Goal: Complete application form

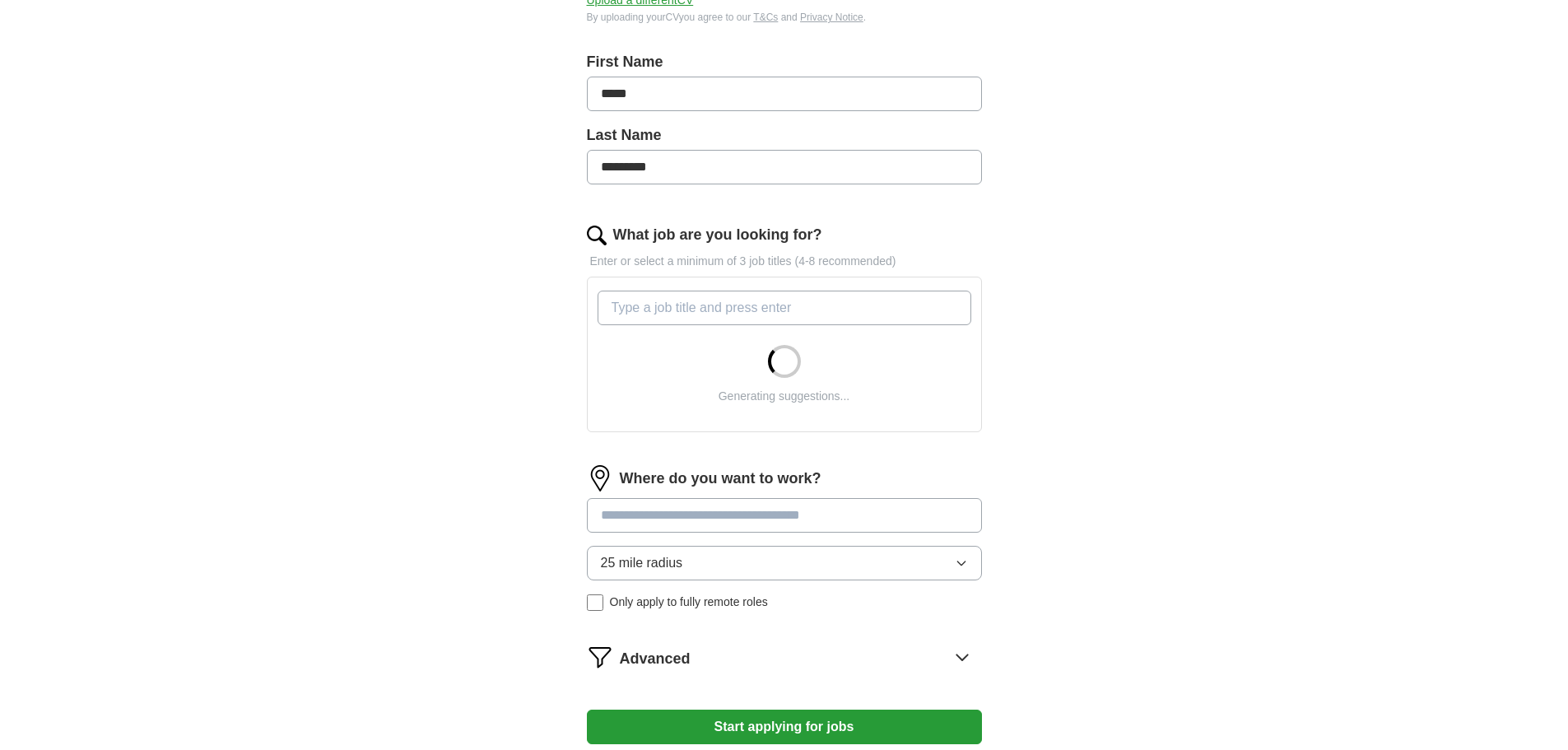
scroll to position [411, 0]
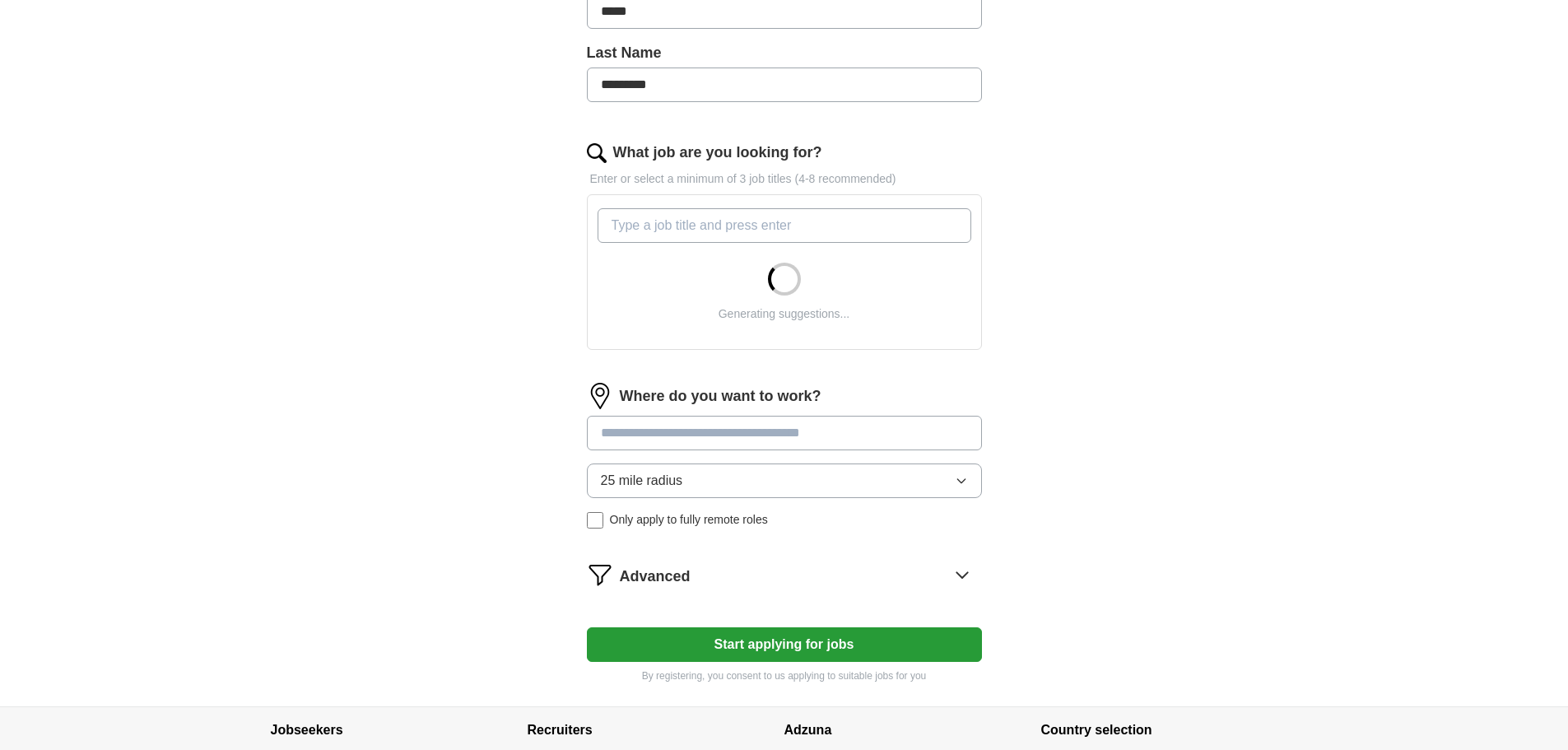
click at [795, 412] on div "Where do you want to work? 25 mile radius Only apply to fully remote roles" at bounding box center [784, 462] width 395 height 159
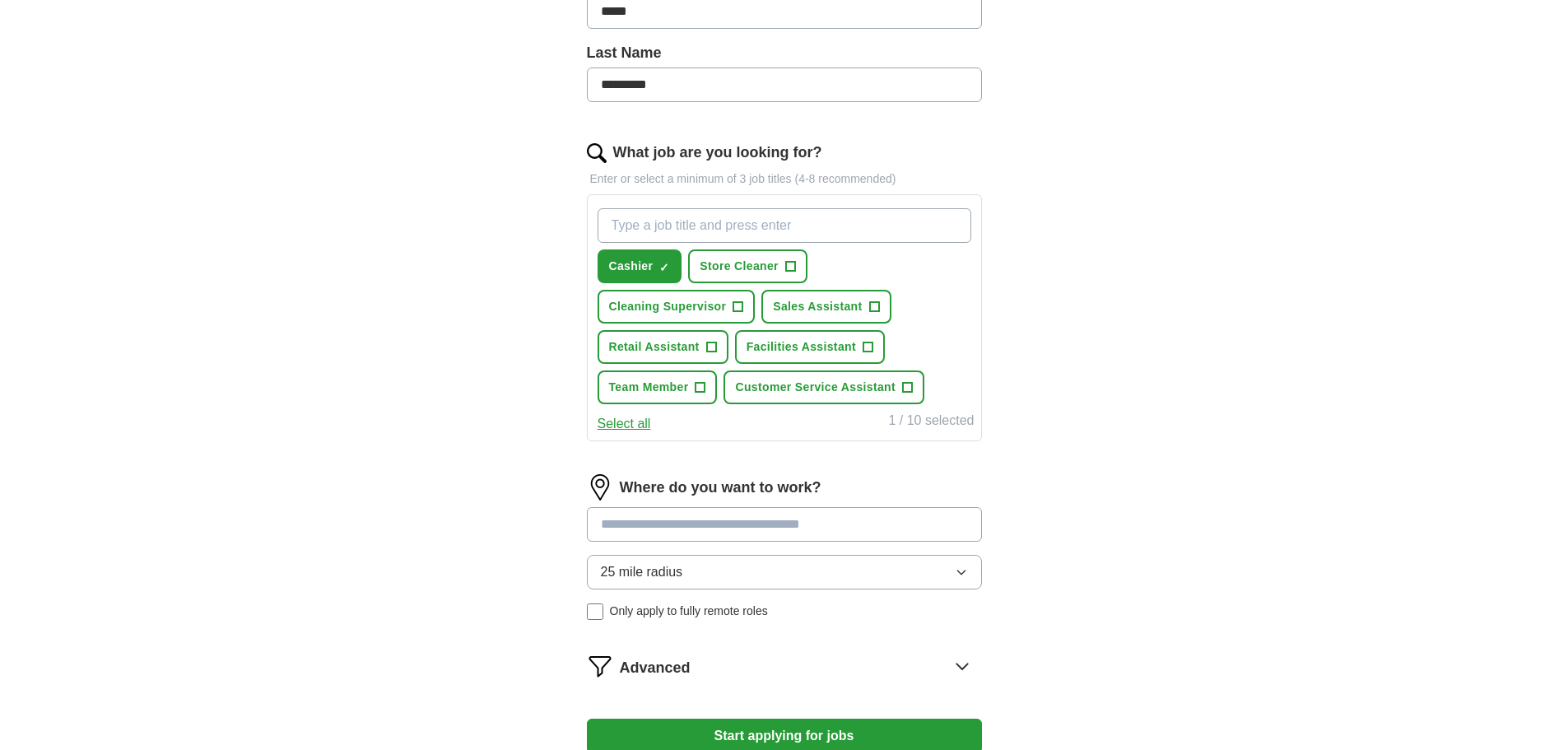
click at [679, 620] on span "Only apply to fully remote roles" at bounding box center [689, 611] width 158 height 17
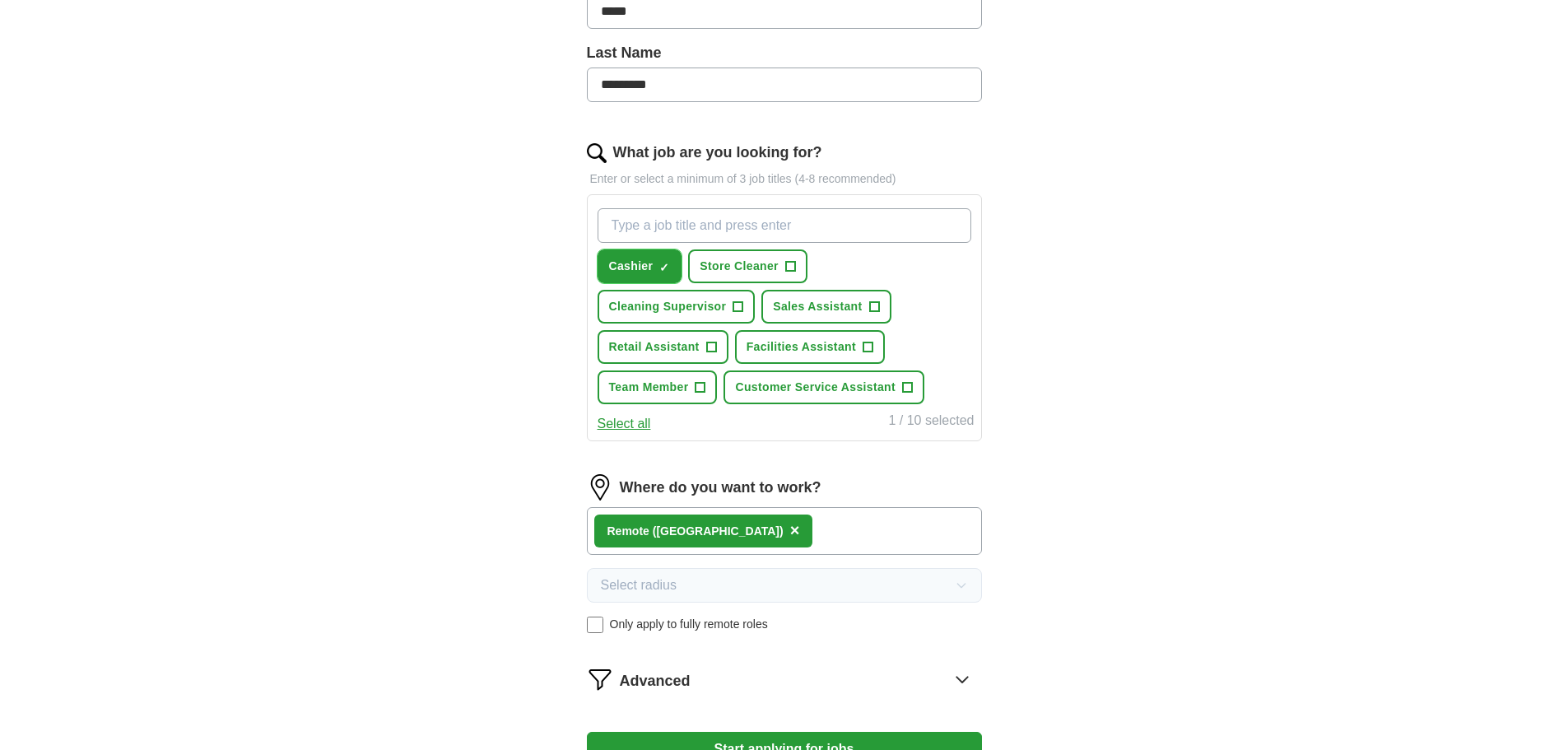
click at [0, 0] on span "×" at bounding box center [0, 0] width 0 height 0
click at [821, 391] on span "Customer Service Assistant" at bounding box center [815, 387] width 161 height 17
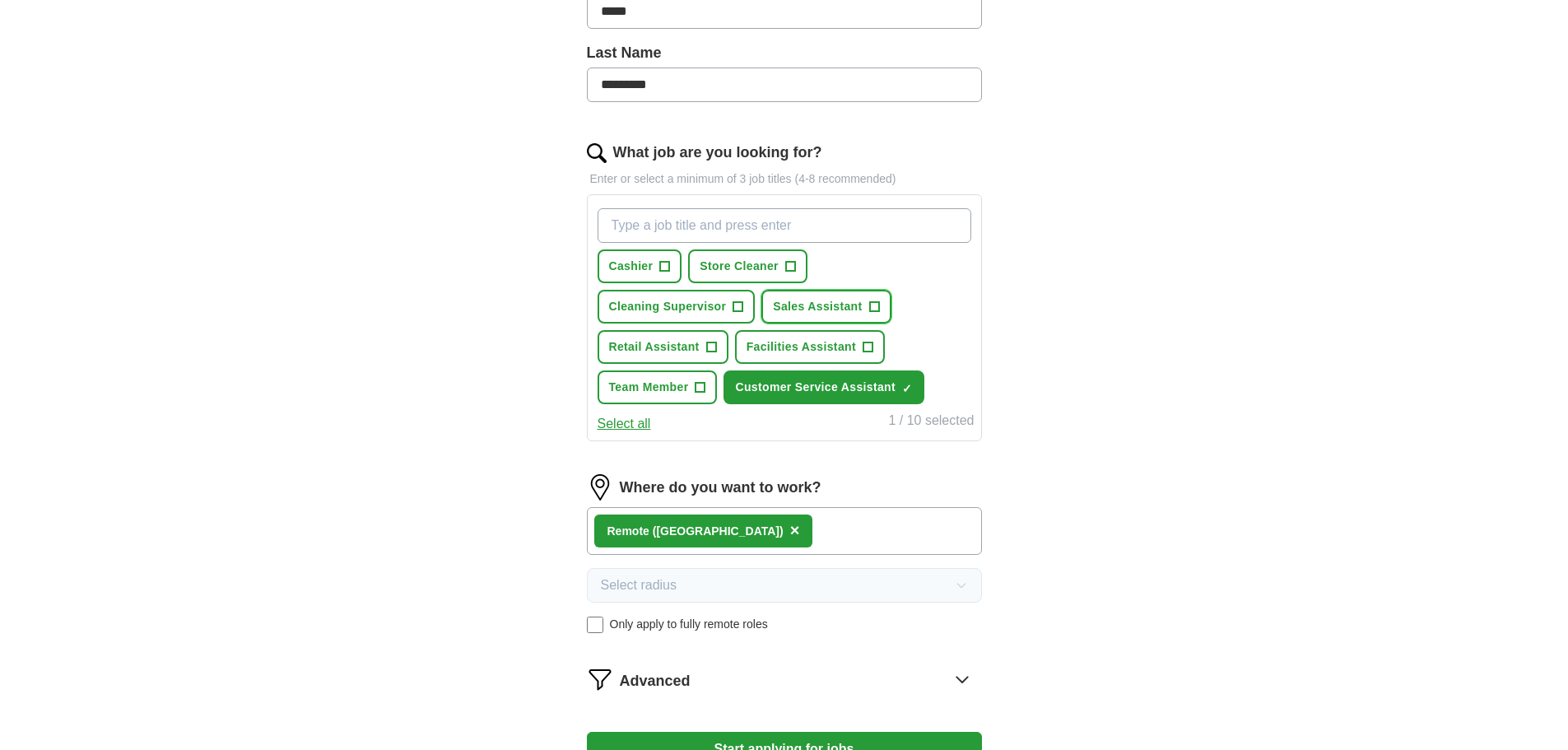
click at [851, 305] on span "Sales Assistant" at bounding box center [817, 307] width 89 height 17
click at [837, 742] on button "Start applying for jobs" at bounding box center [784, 749] width 395 height 35
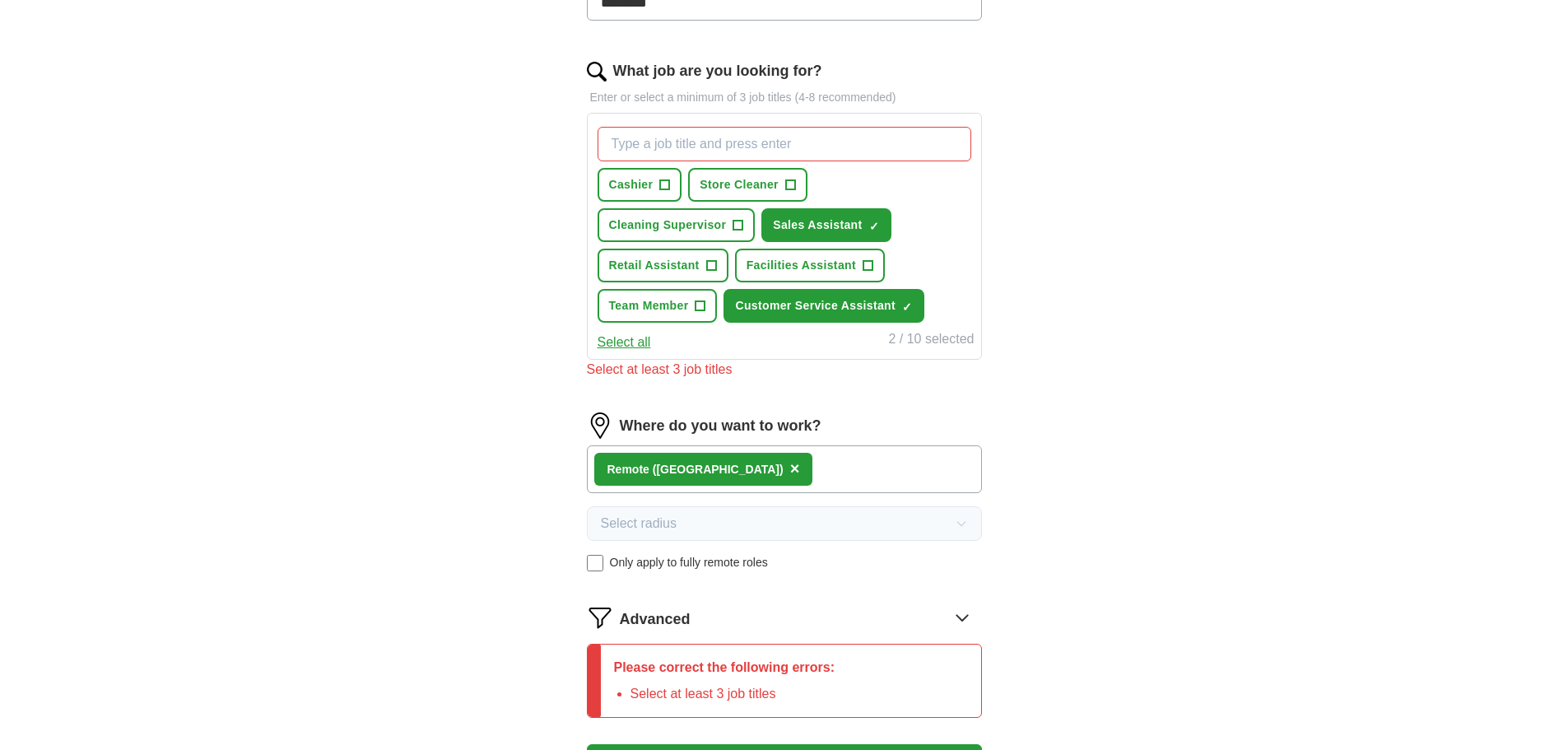
scroll to position [420, 0]
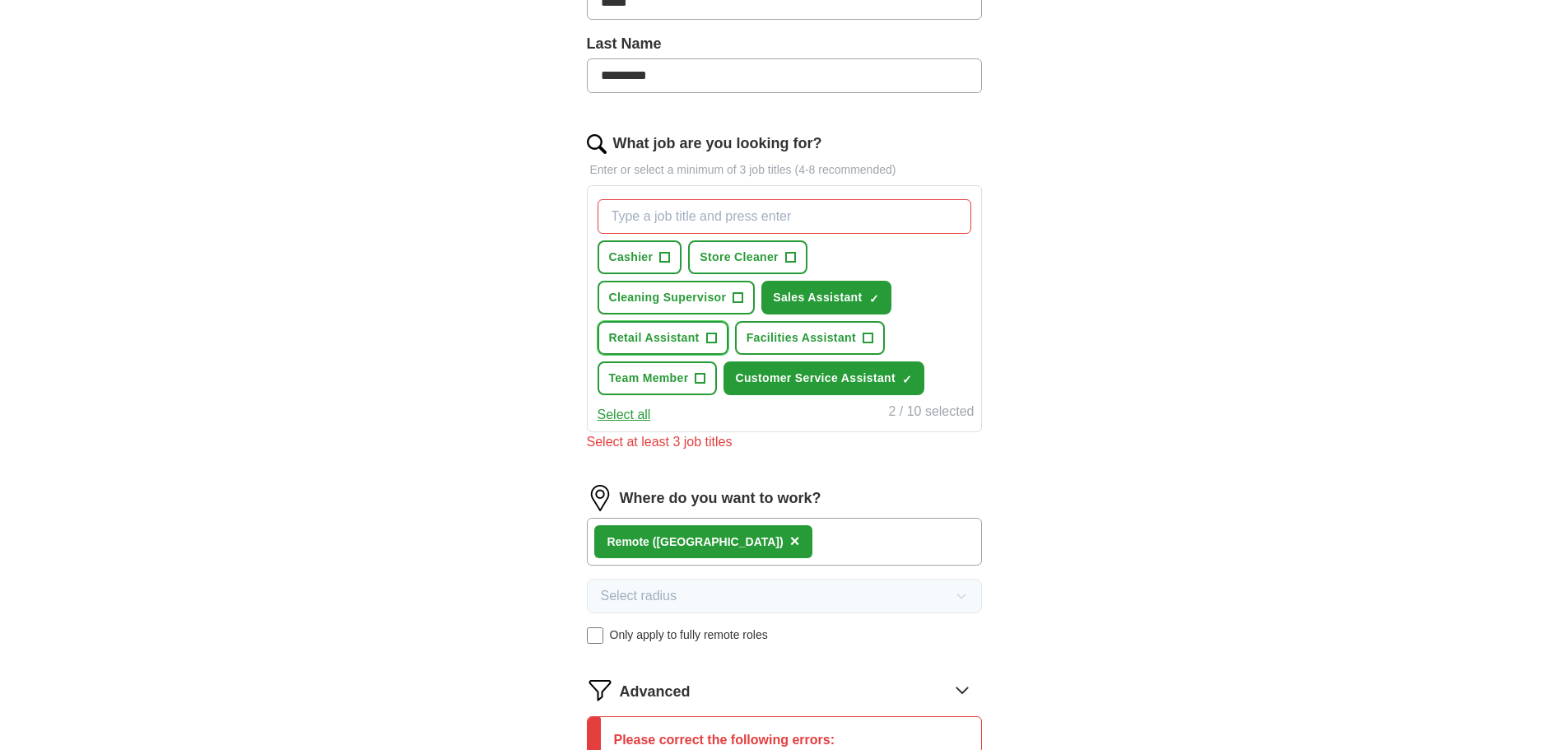
click at [661, 348] on button "Retail Assistant +" at bounding box center [662, 338] width 131 height 34
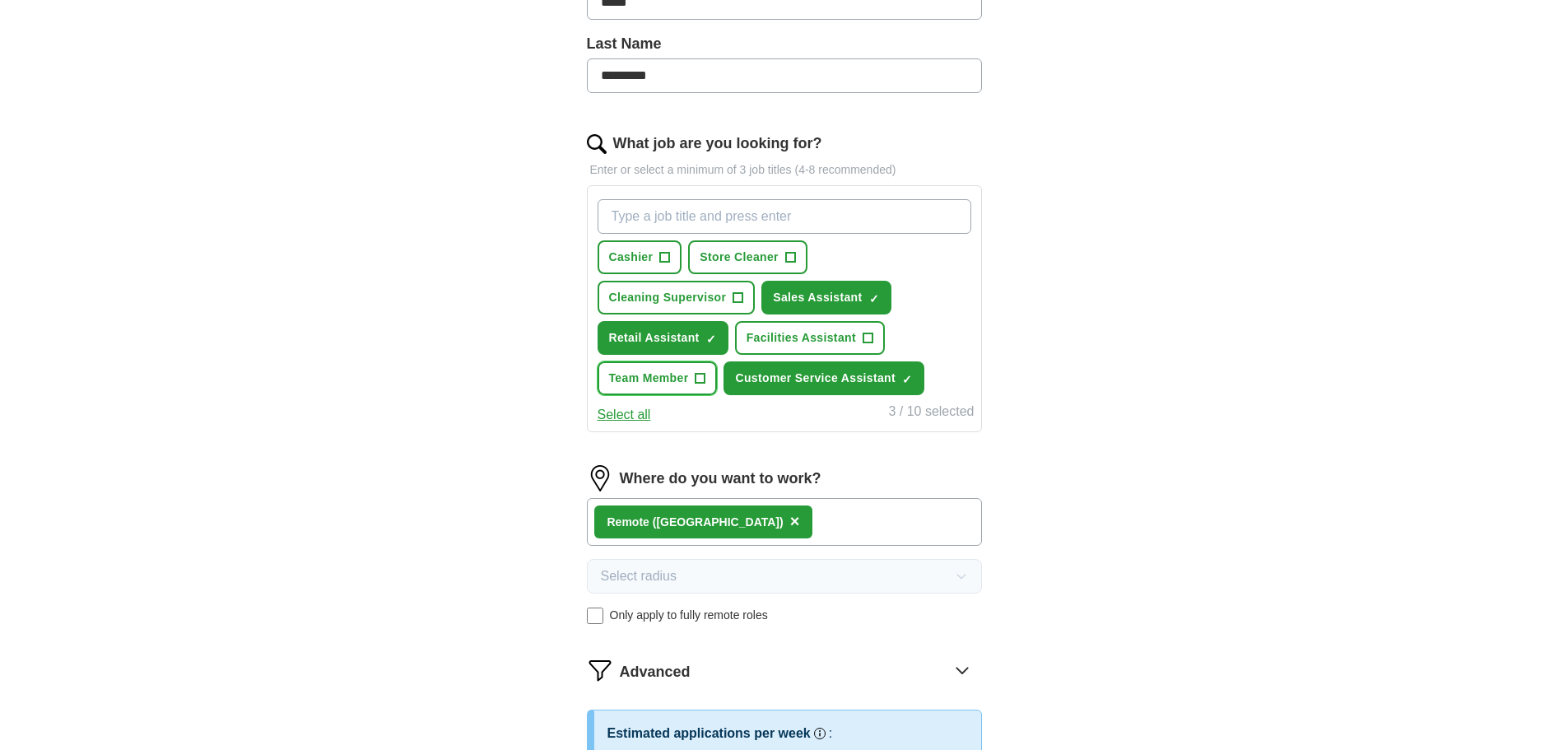
click at [694, 381] on button "Team Member +" at bounding box center [657, 378] width 120 height 34
click at [698, 340] on span "Retail Assistant" at bounding box center [654, 338] width 91 height 17
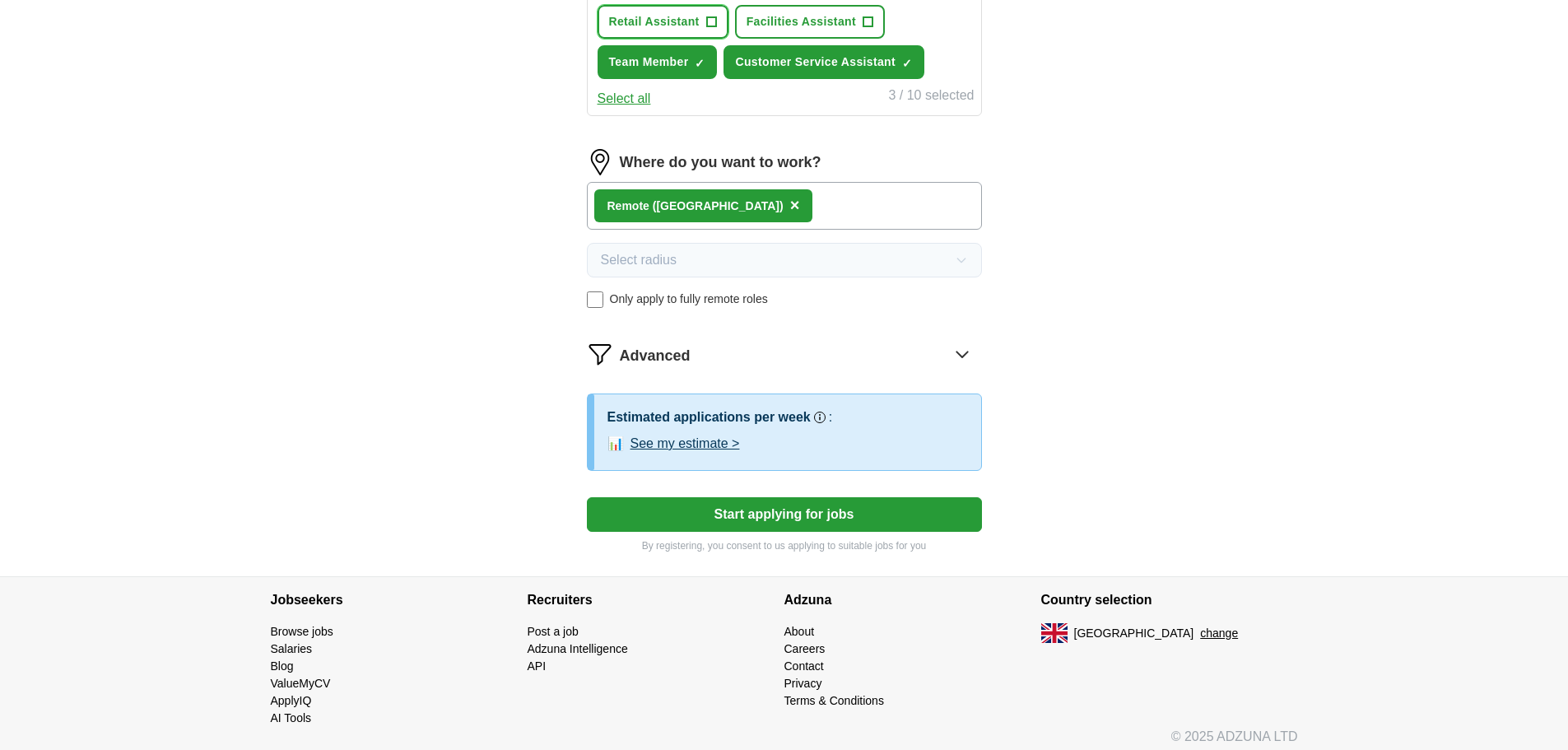
scroll to position [747, 0]
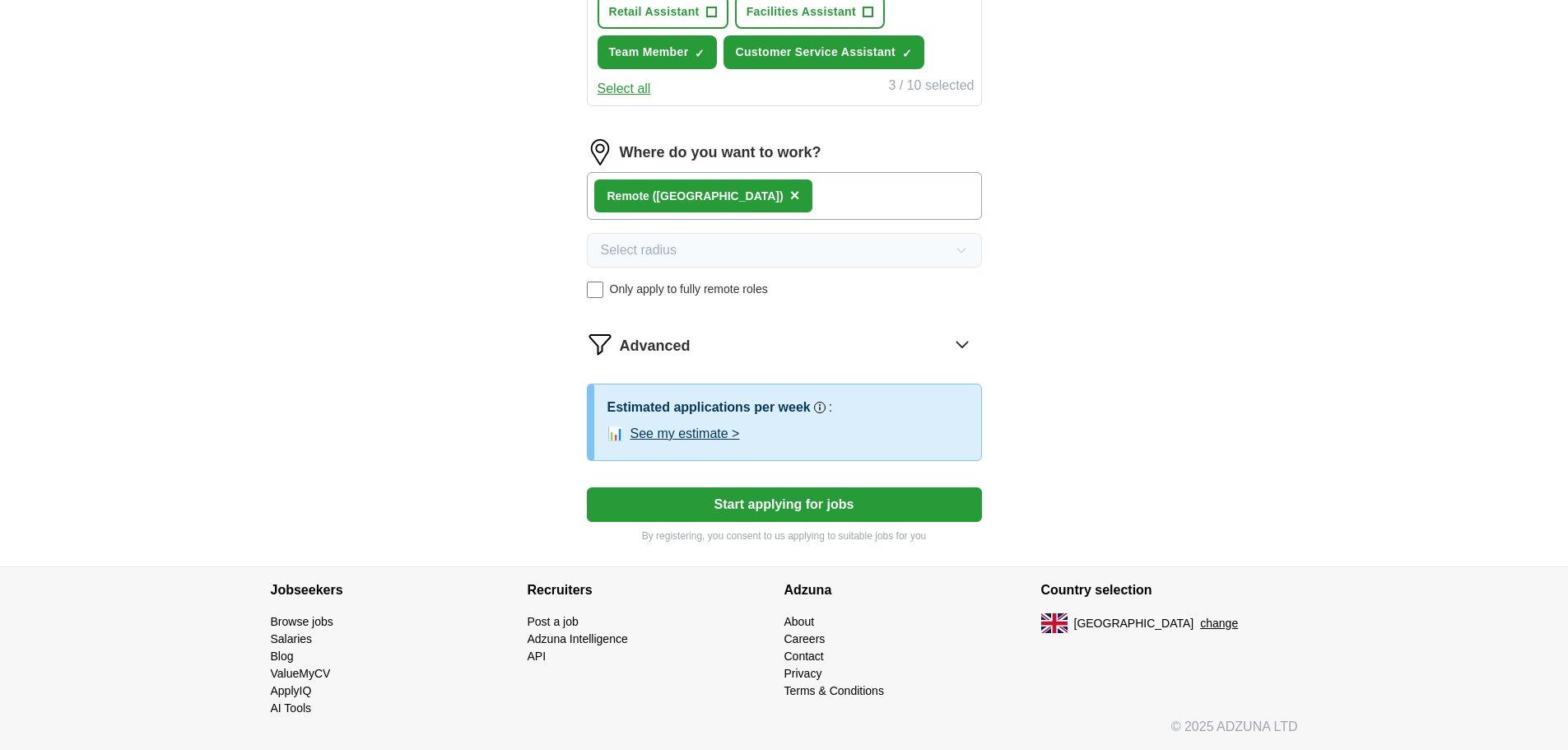
click at [775, 508] on button "Start applying for jobs" at bounding box center [784, 505] width 395 height 35
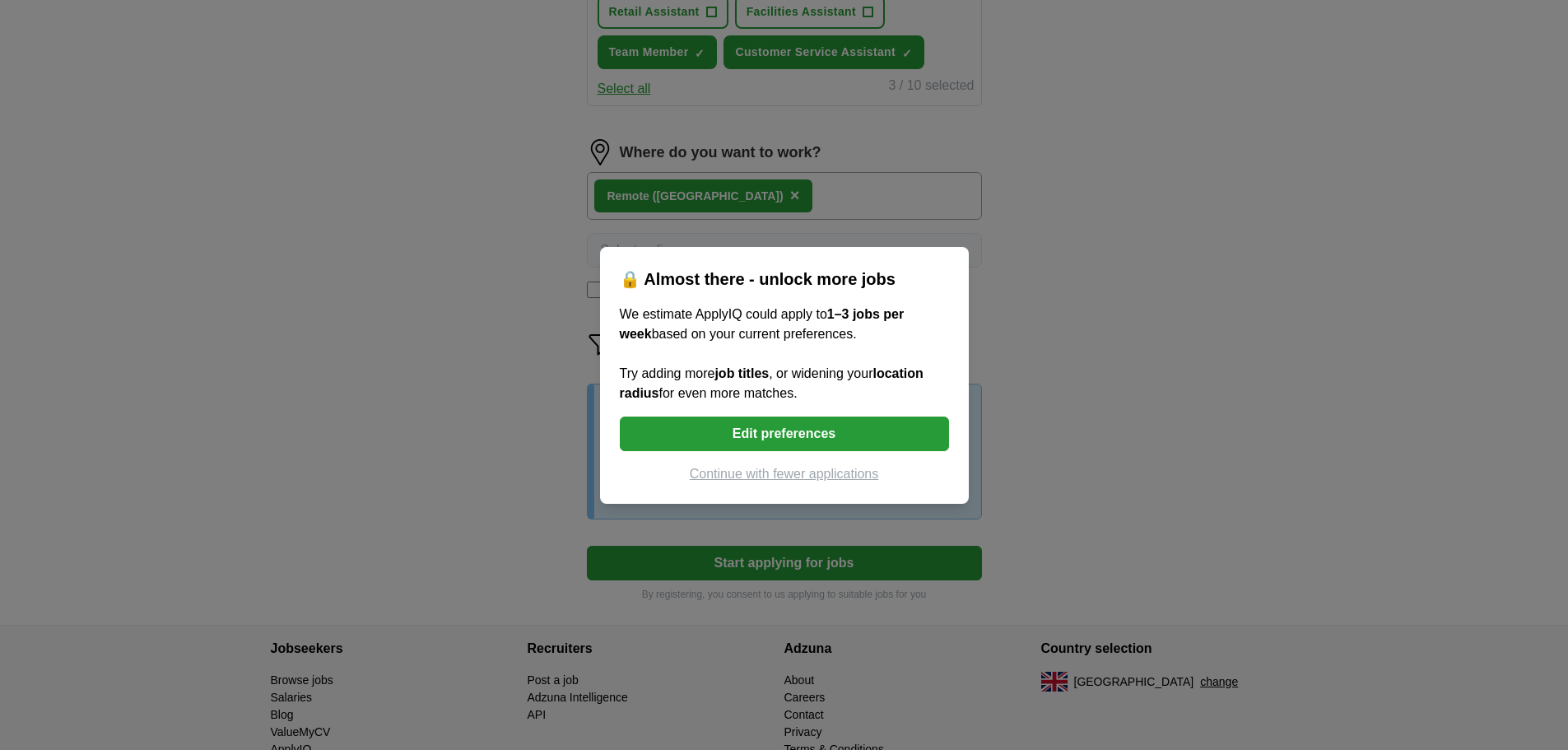
drag, startPoint x: 821, startPoint y: 476, endPoint x: 1147, endPoint y: 476, distance: 326.0
click at [1144, 480] on div "🔒 Almost there - unlock more jobs We estimate ApplyIQ could apply to 1–3 jobs p…" at bounding box center [784, 375] width 1568 height 750
click at [1147, 476] on div "🔒 Almost there - unlock more jobs We estimate ApplyIQ could apply to 1–3 jobs p…" at bounding box center [784, 375] width 1568 height 750
click at [867, 429] on button "Edit preferences" at bounding box center [784, 434] width 329 height 35
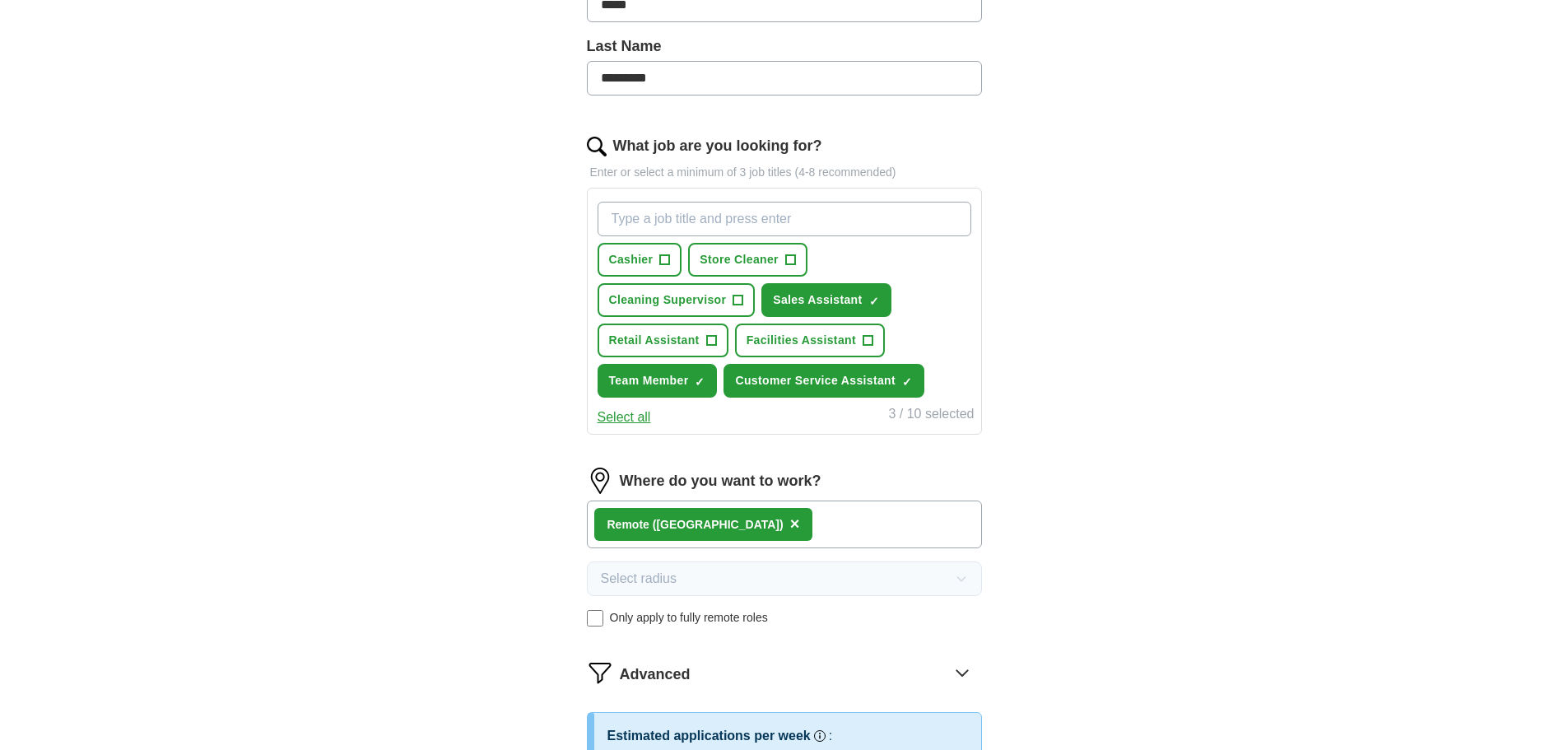
scroll to position [418, 0]
click at [659, 353] on button "Retail Assistant +" at bounding box center [662, 341] width 131 height 34
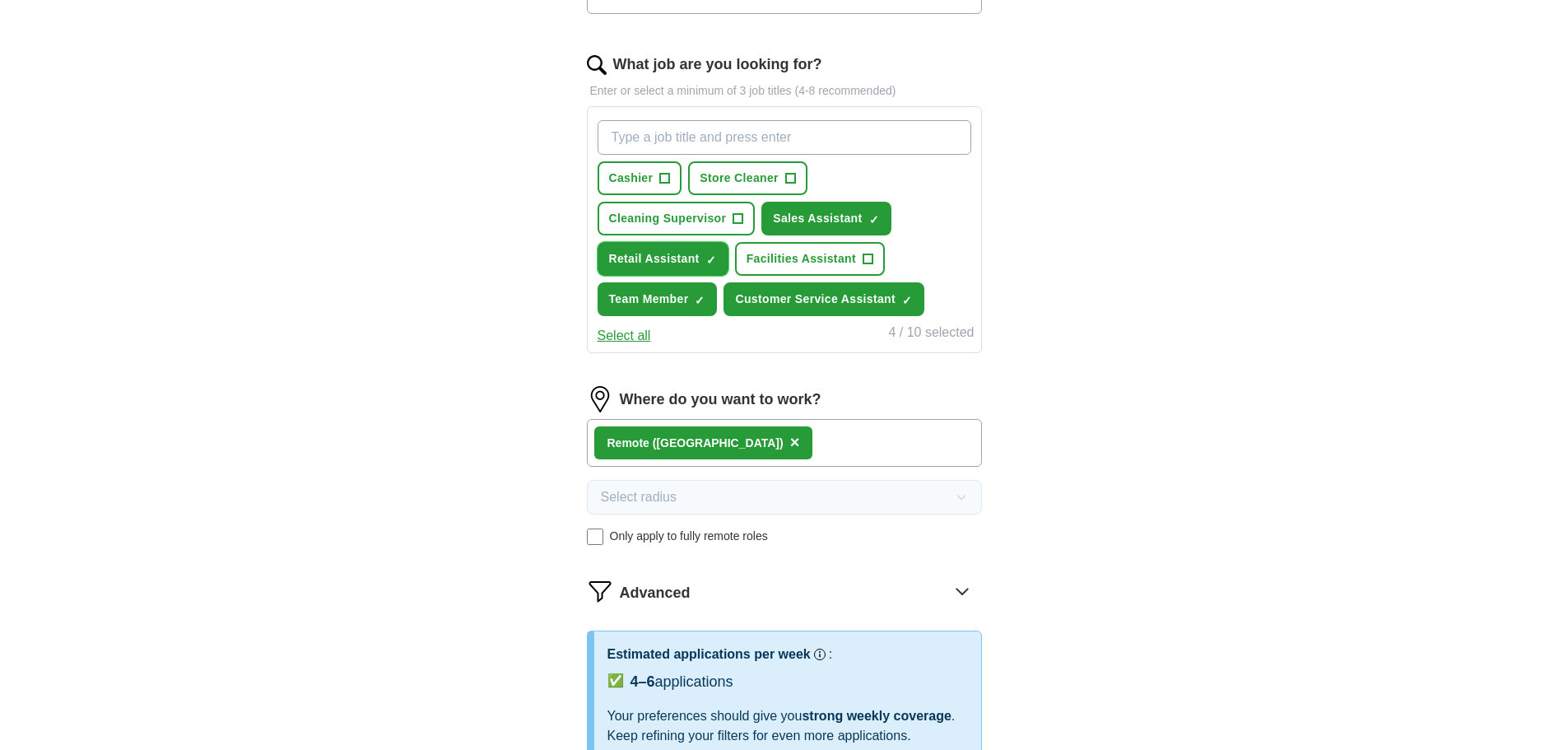
scroll to position [582, 0]
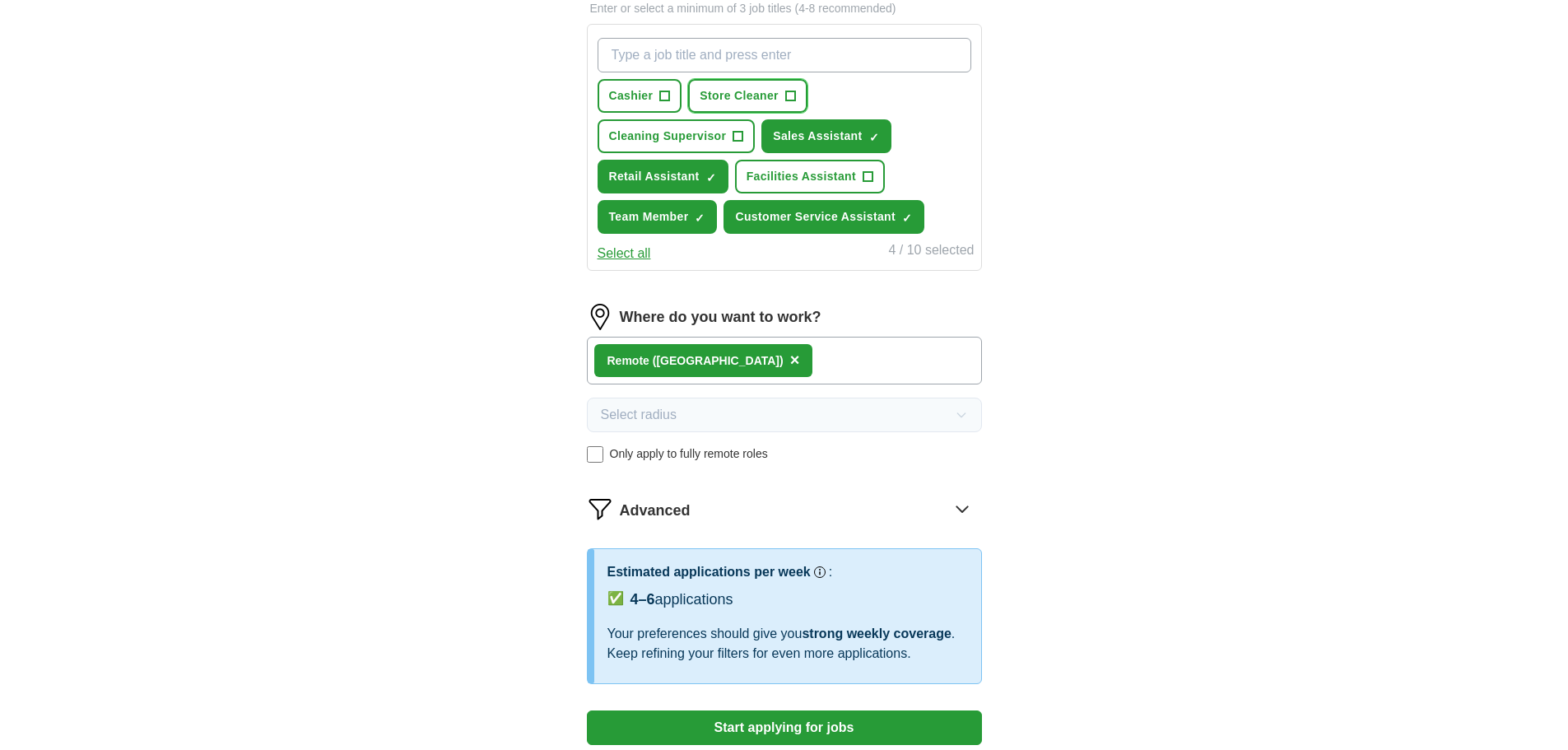
click at [739, 111] on button "Store Cleaner +" at bounding box center [748, 95] width 119 height 34
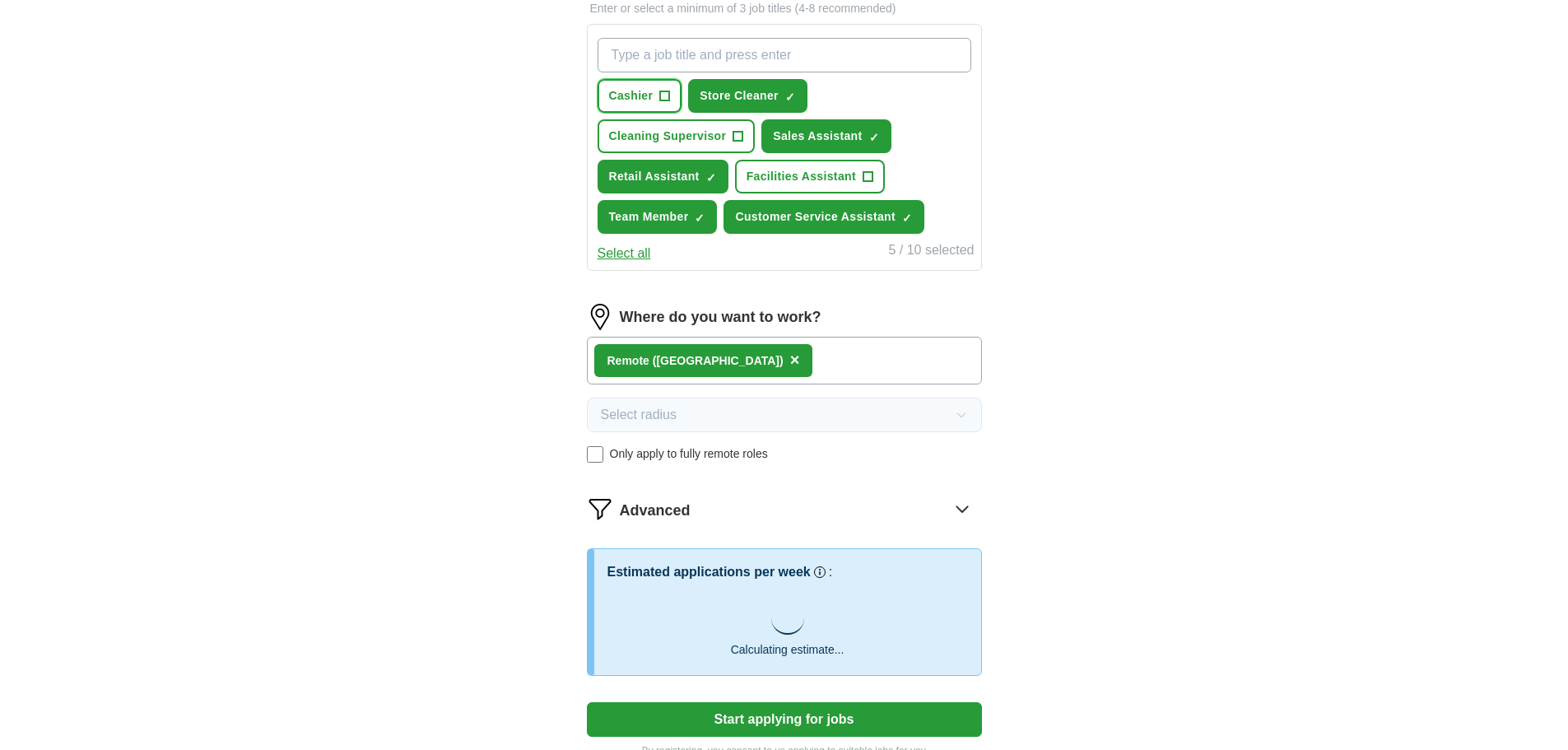
click at [599, 97] on button "Cashier +" at bounding box center [639, 95] width 84 height 34
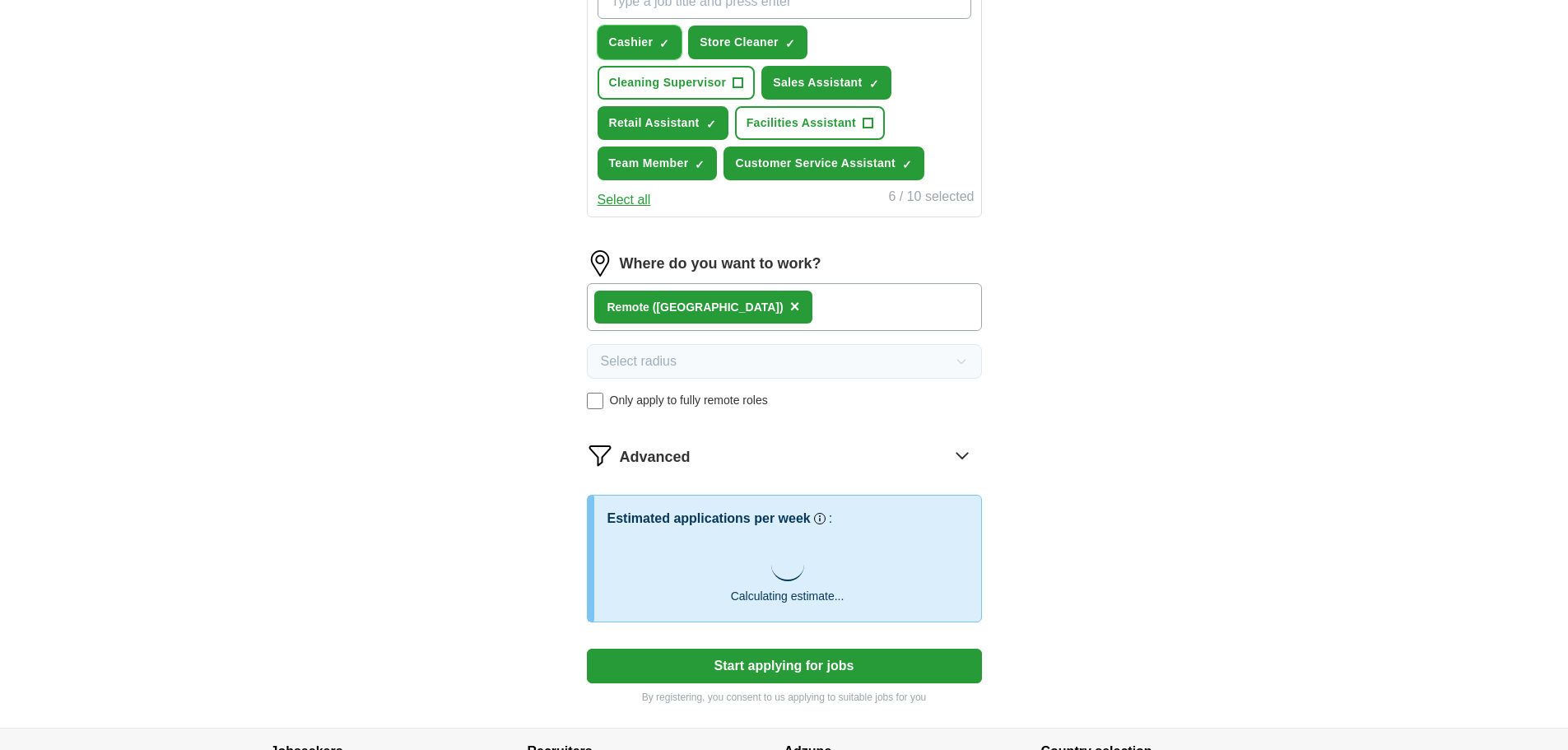
scroll to position [665, 0]
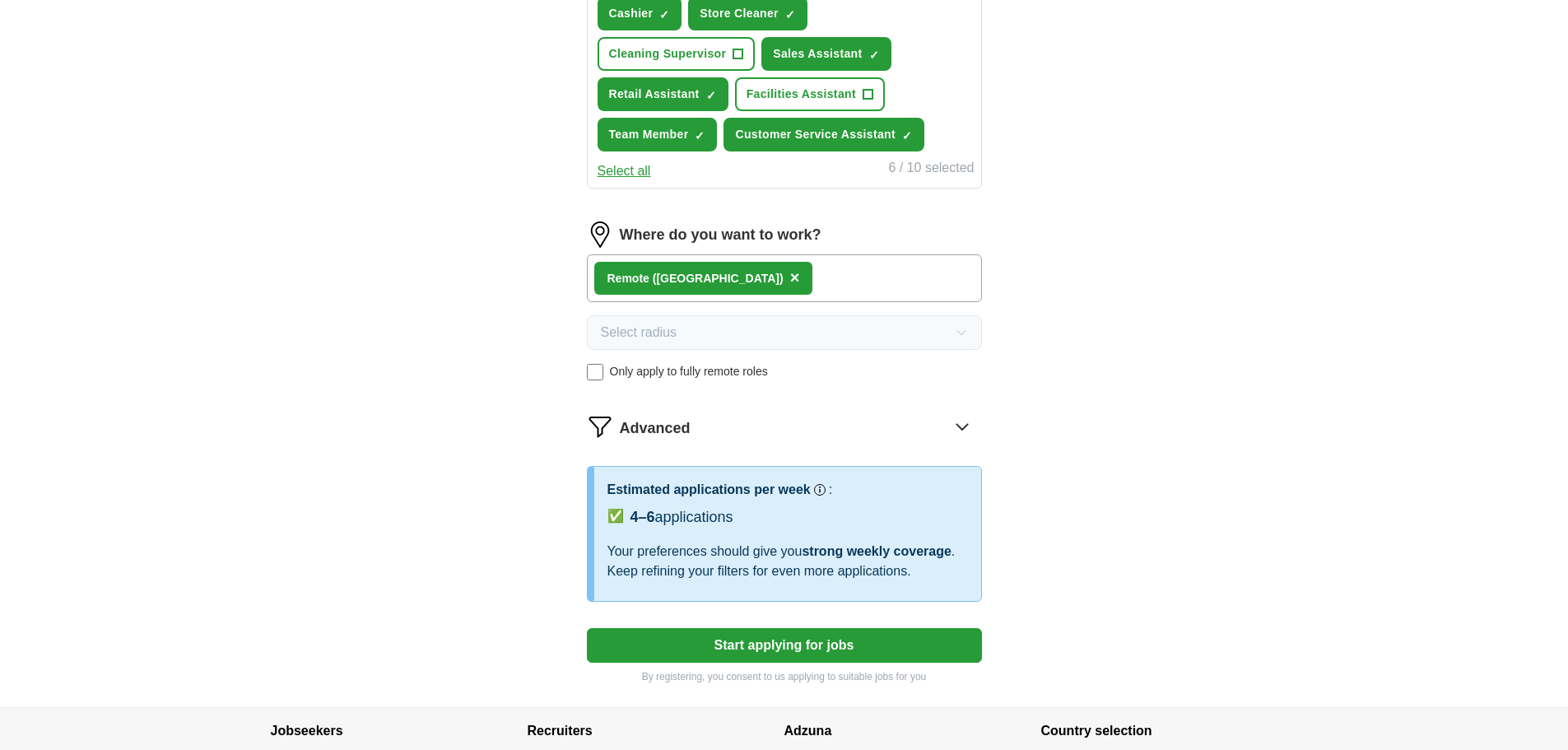
click at [860, 630] on button "Start applying for jobs" at bounding box center [784, 645] width 395 height 35
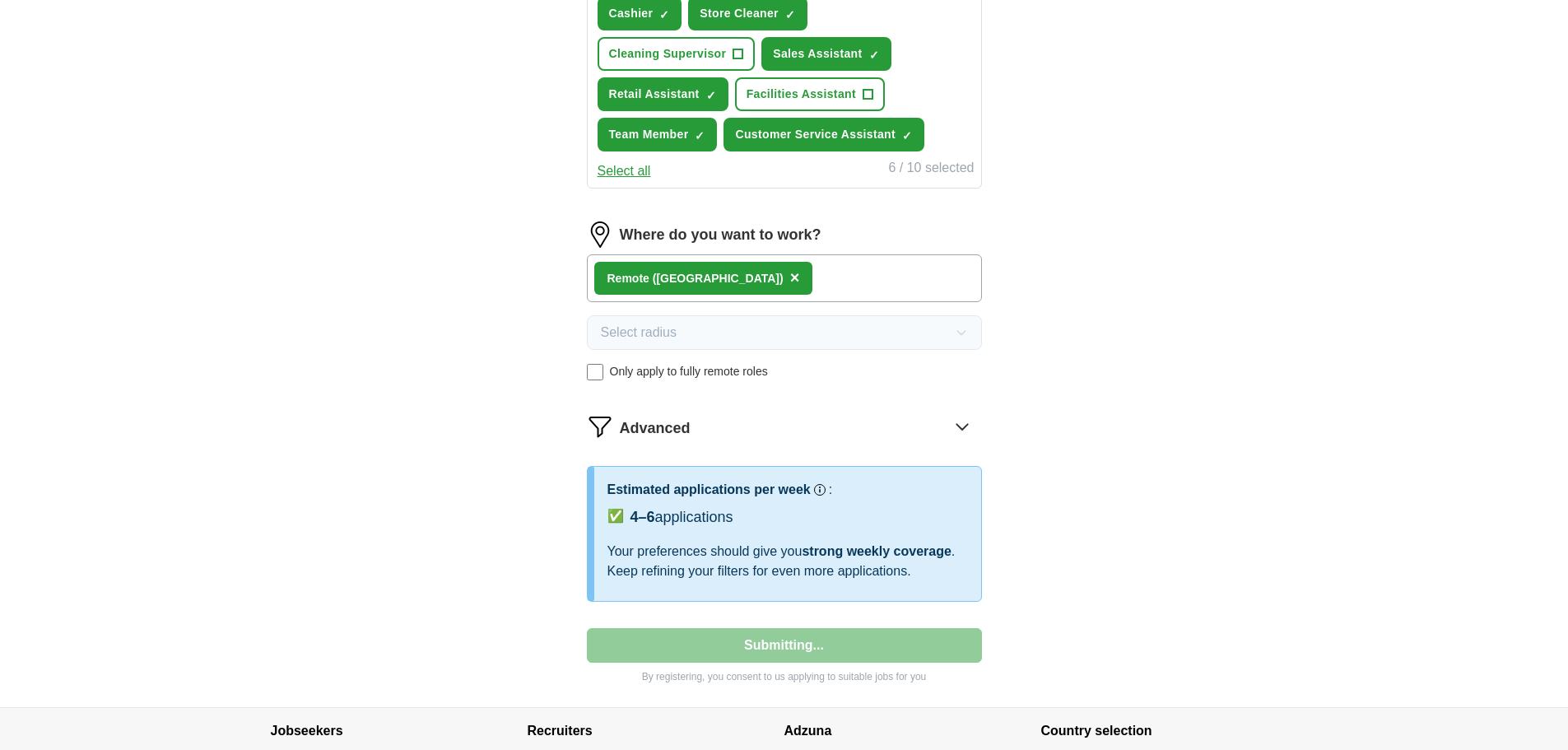
select select "**"
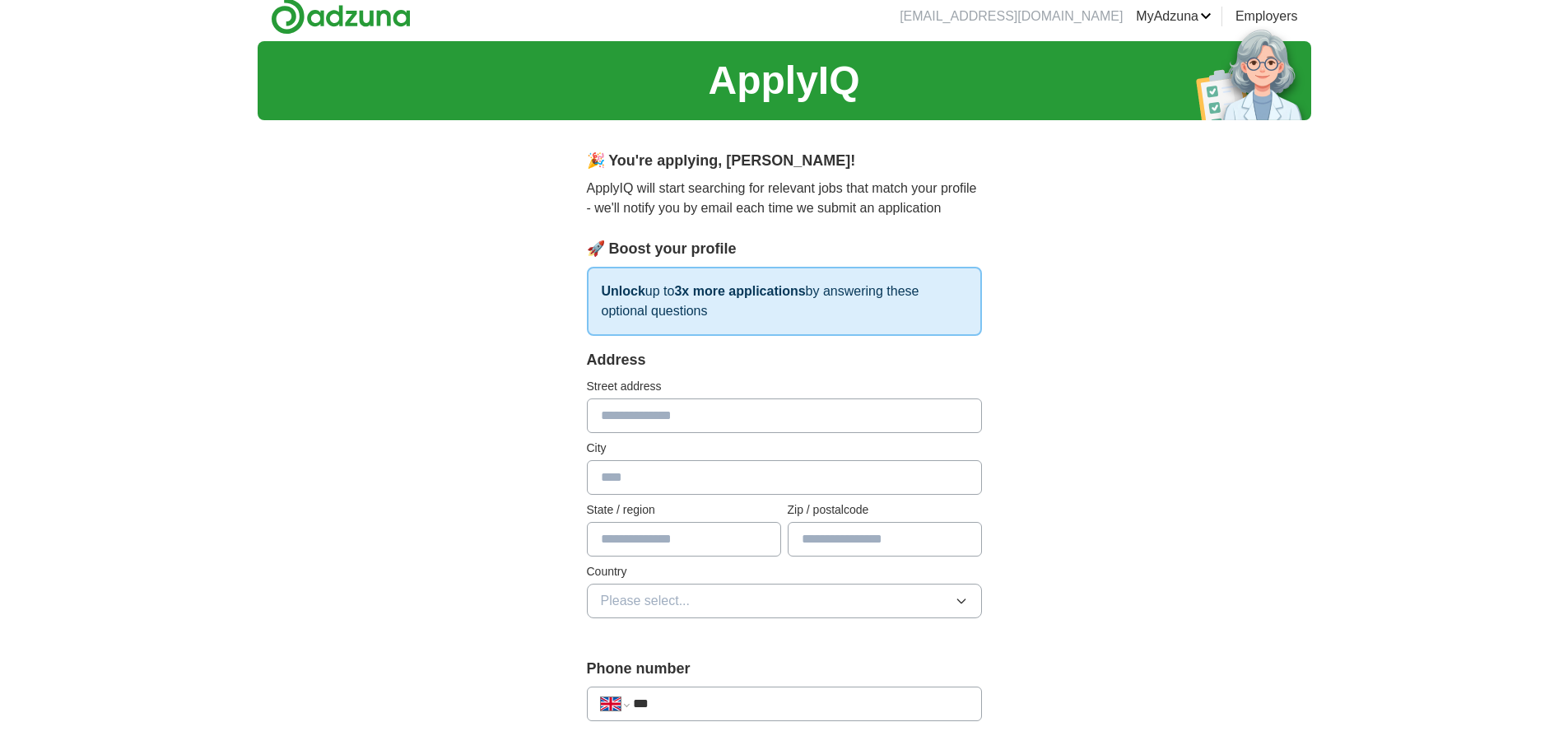
scroll to position [0, 0]
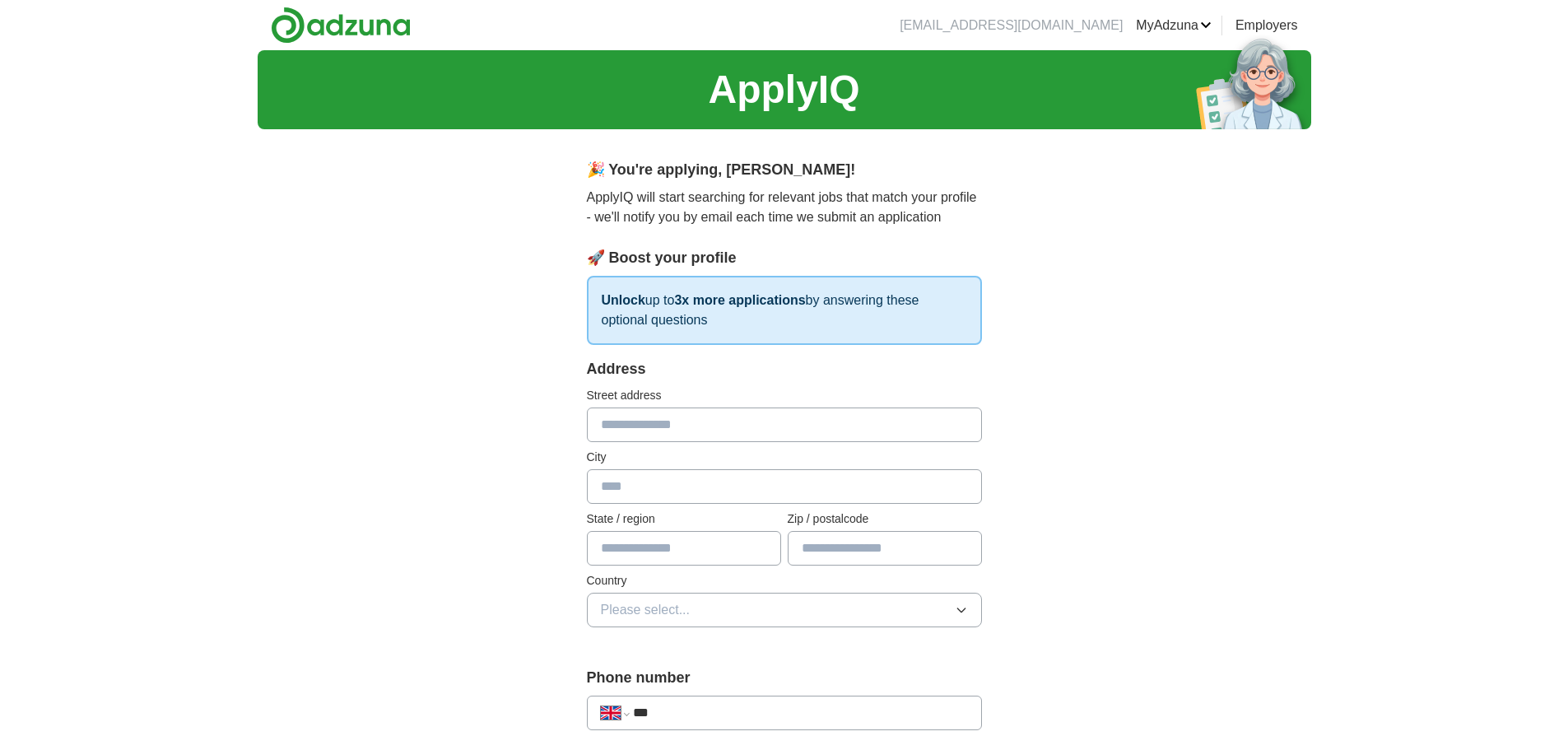
click at [814, 425] on input "text" at bounding box center [784, 425] width 395 height 35
type input "**********"
type input "*******"
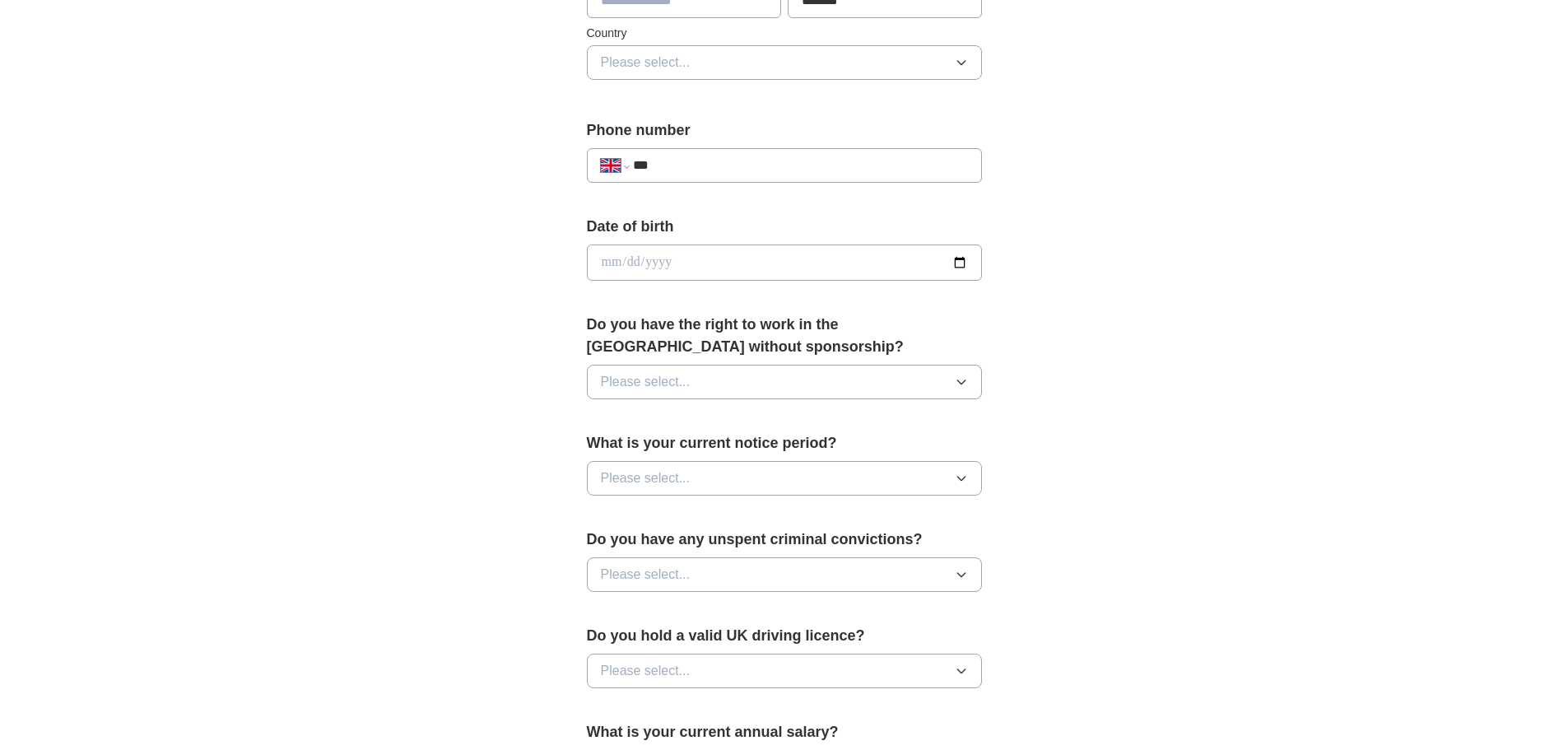
scroll to position [576, 0]
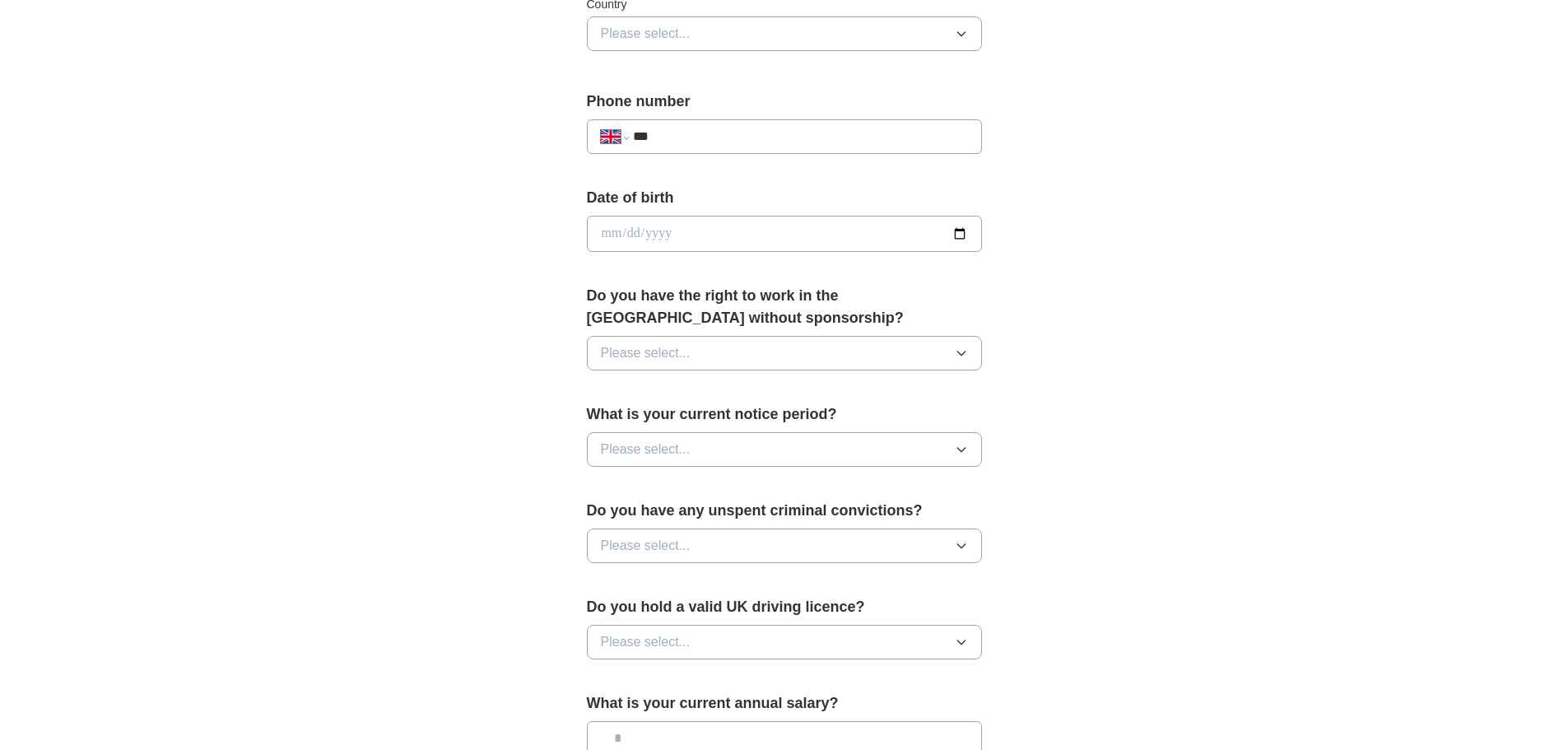
click at [821, 367] on button "Please select..." at bounding box center [784, 353] width 395 height 35
click at [691, 387] on div "Yes" at bounding box center [784, 391] width 367 height 20
click at [692, 453] on button "Please select..." at bounding box center [784, 450] width 395 height 35
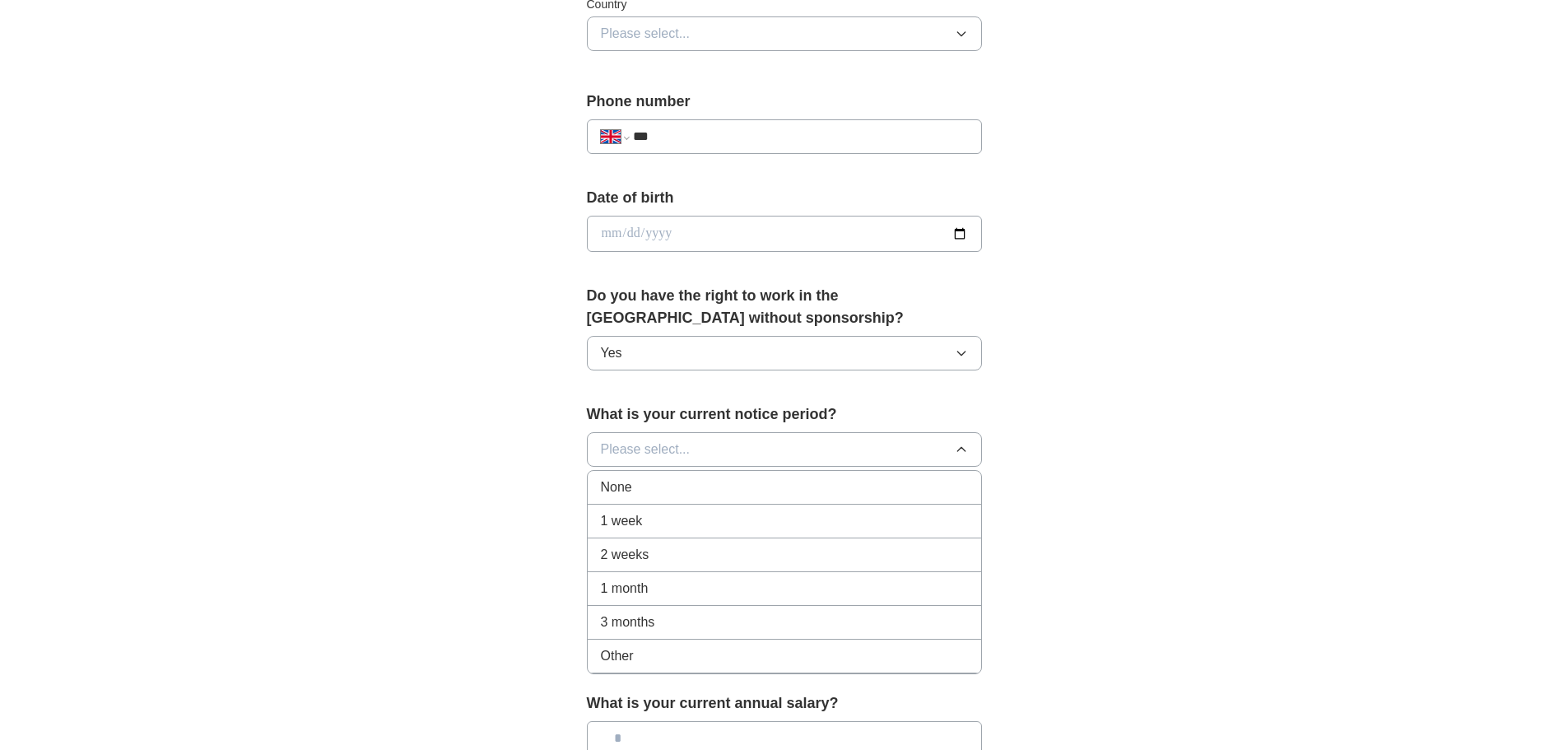
click at [692, 491] on div "None" at bounding box center [784, 487] width 367 height 20
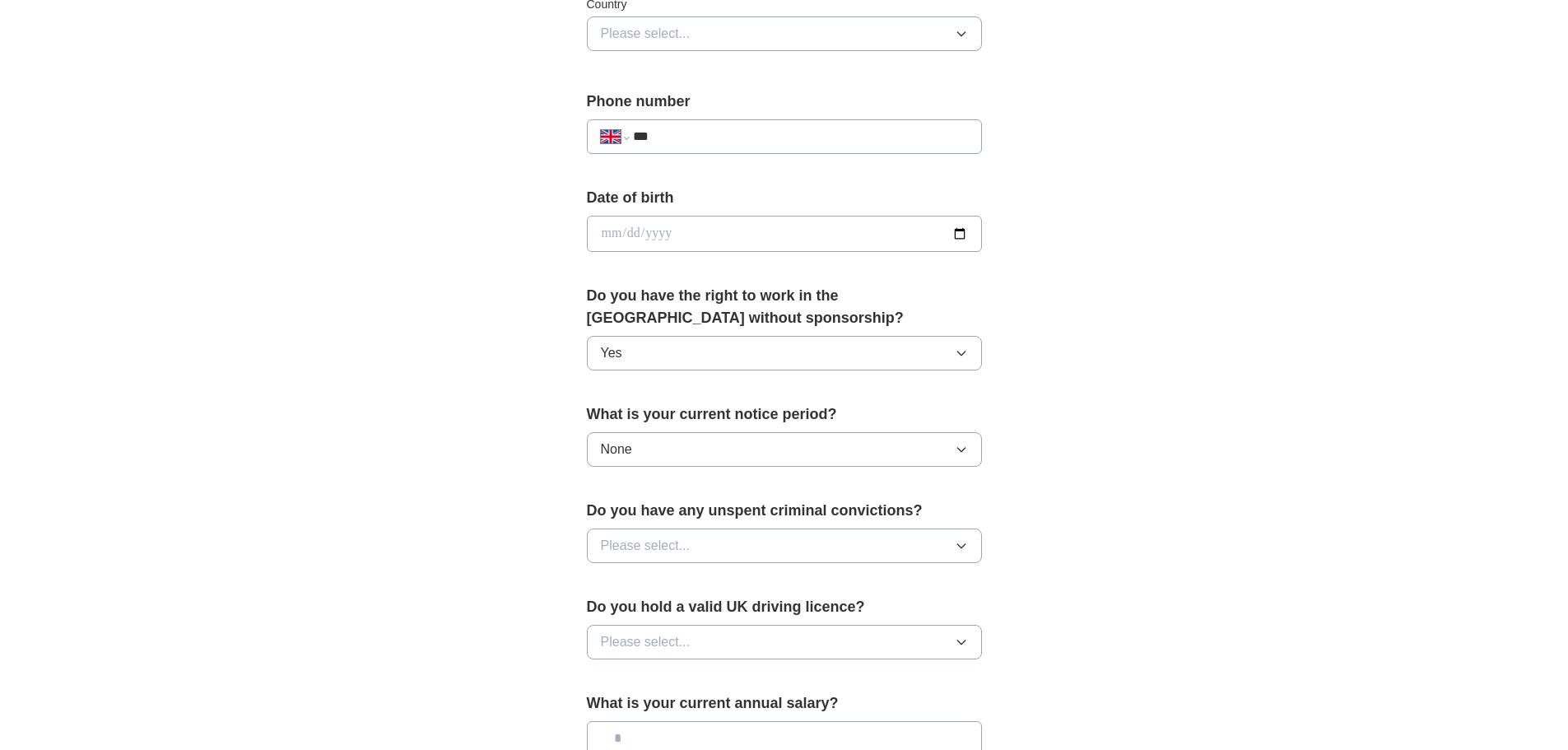
click at [703, 542] on button "Please select..." at bounding box center [784, 546] width 395 height 35
click at [700, 607] on li "No" at bounding box center [784, 618] width 394 height 34
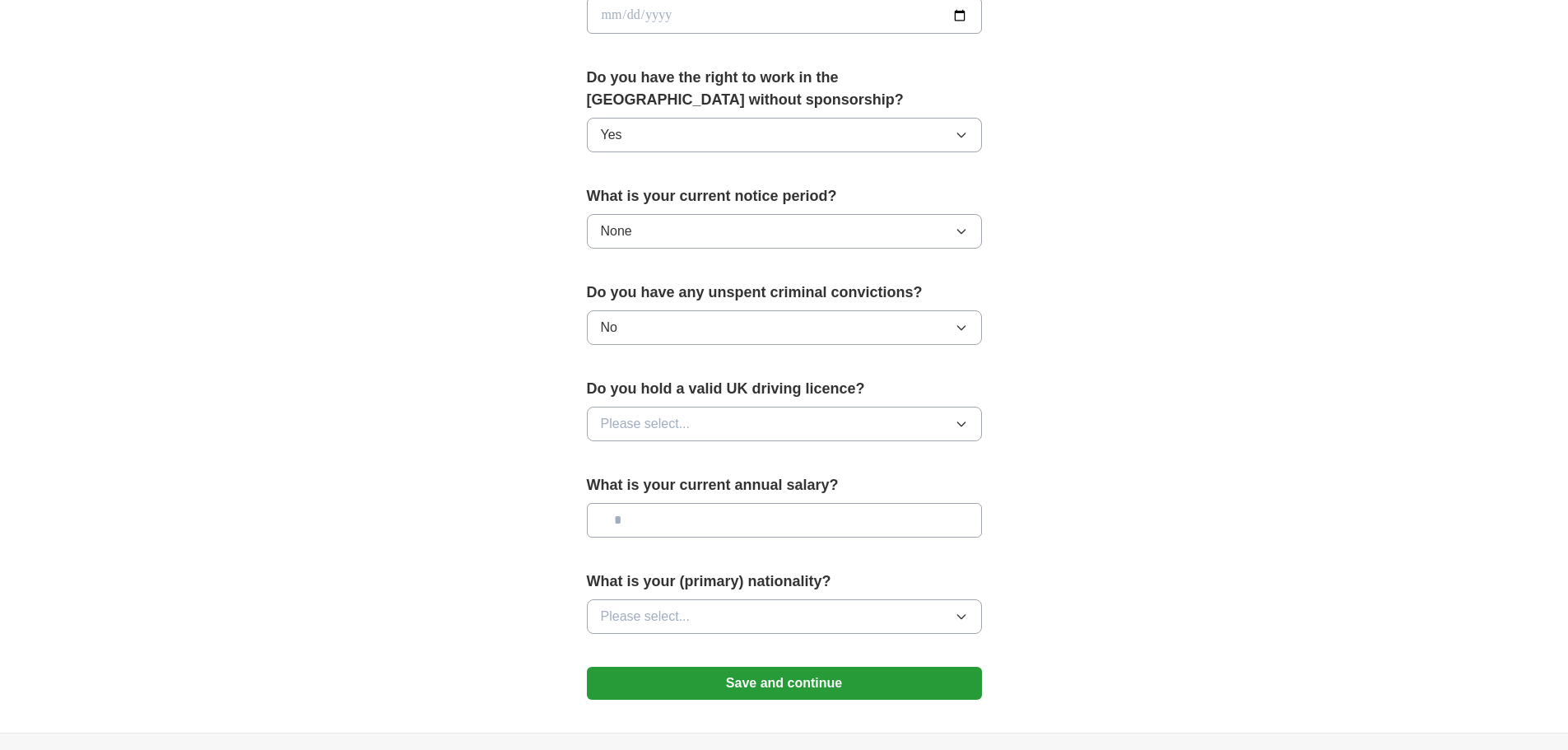
scroll to position [823, 0]
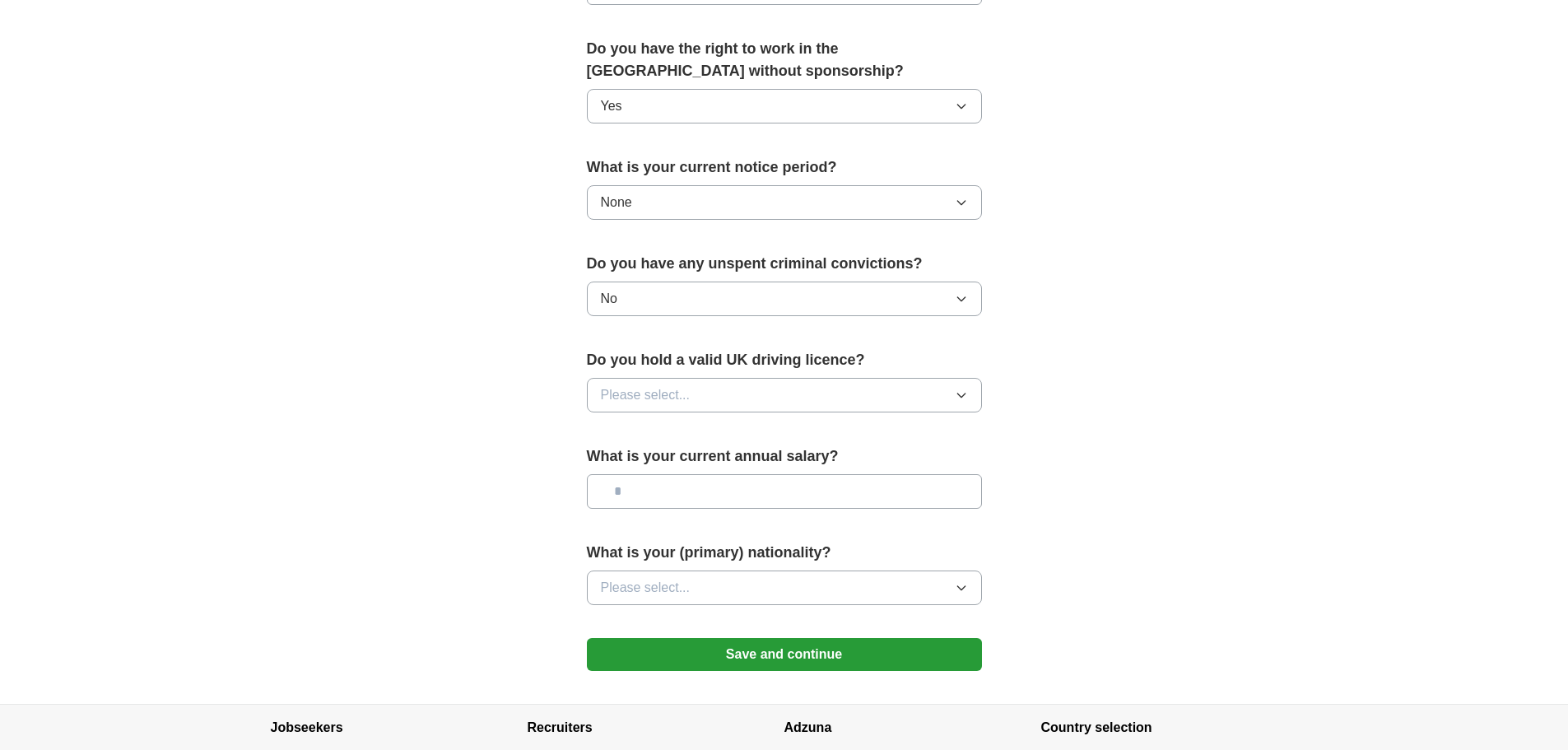
click at [755, 402] on button "Please select..." at bounding box center [784, 396] width 395 height 35
click at [732, 465] on div "No" at bounding box center [784, 467] width 367 height 20
click at [738, 586] on button "Please select..." at bounding box center [784, 588] width 395 height 35
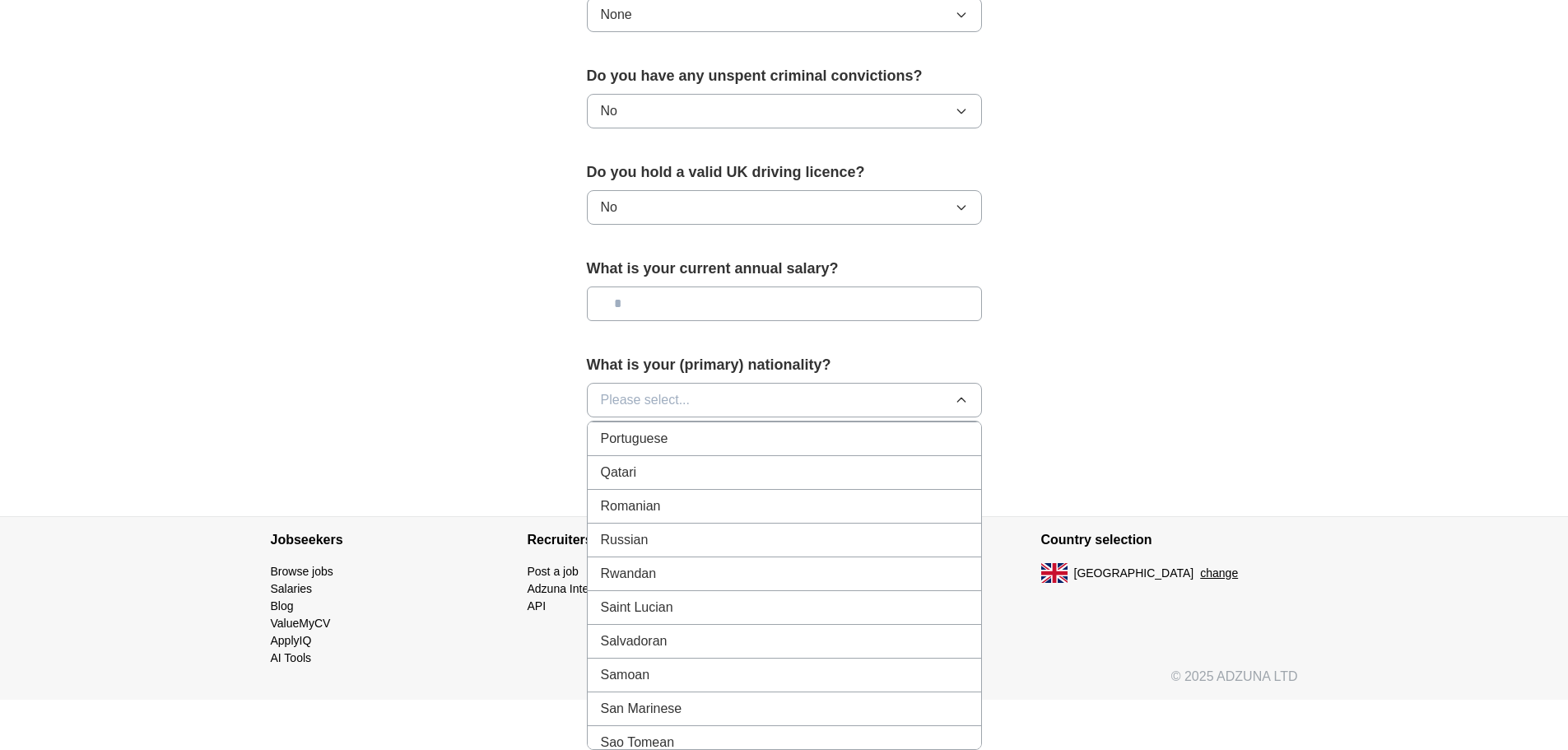
scroll to position [4775, 0]
click at [710, 445] on li "Portuguese" at bounding box center [784, 456] width 394 height 34
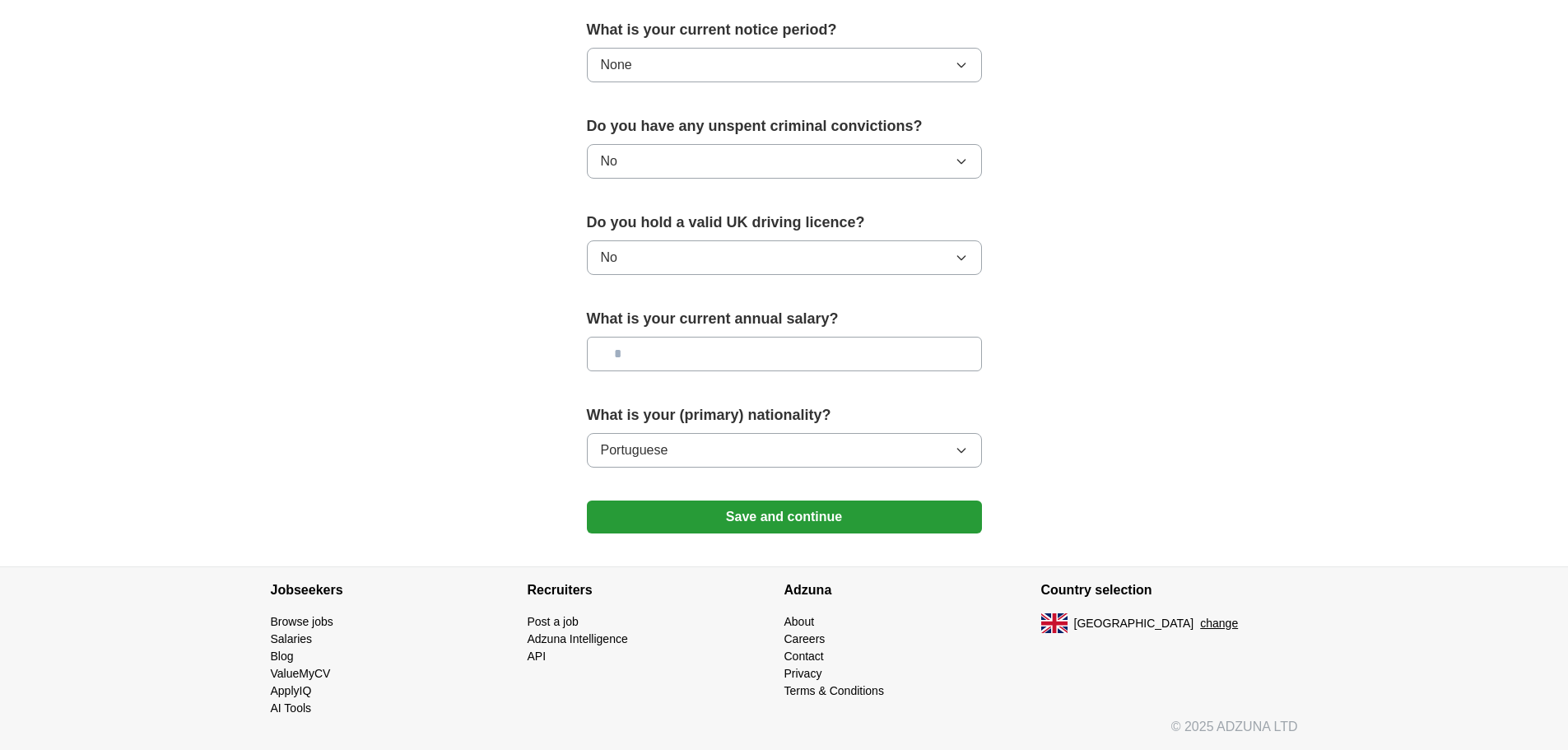
scroll to position [961, 0]
click at [787, 515] on button "Save and continue" at bounding box center [784, 517] width 395 height 33
